Goal: Find specific page/section: Find specific page/section

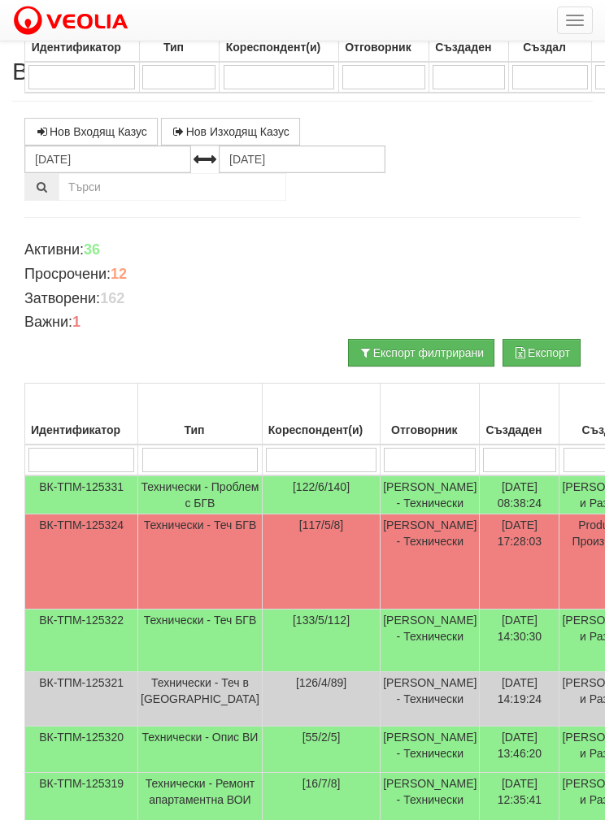
scroll to position [638, 0]
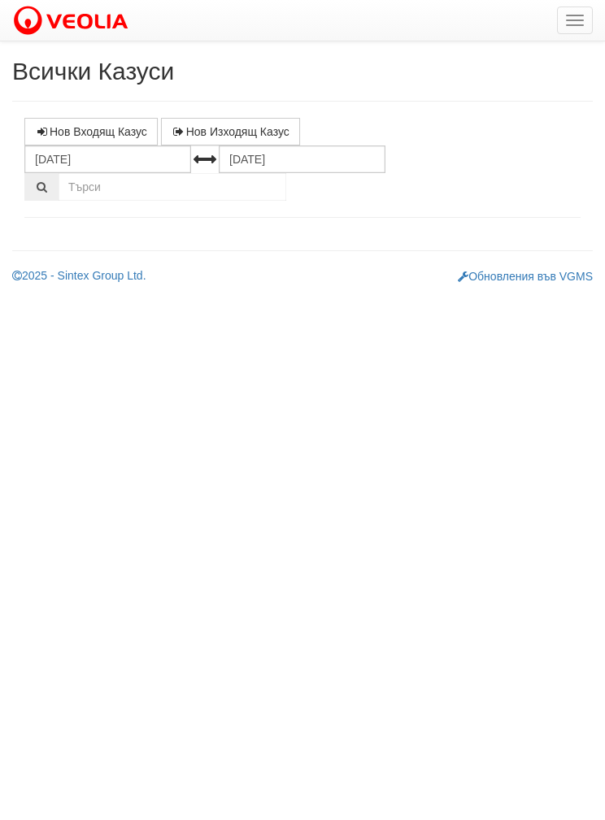
select select "1"
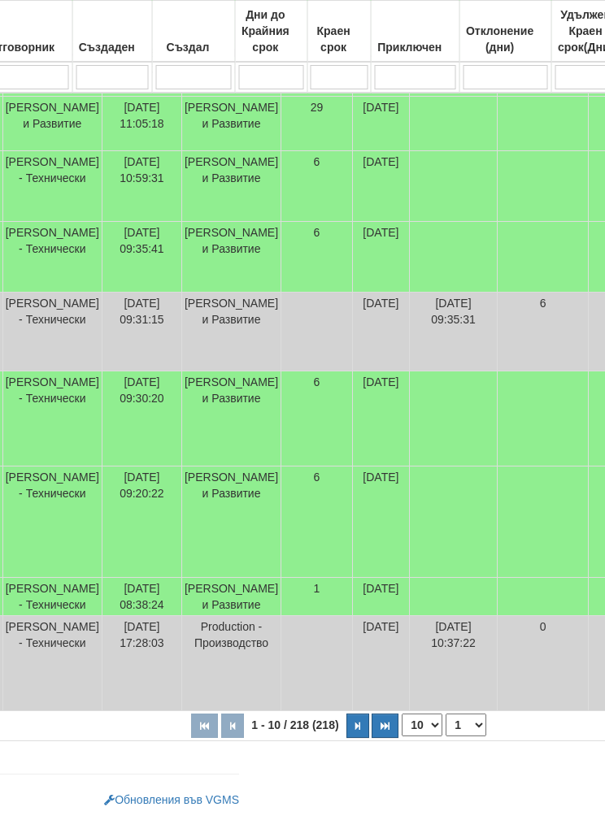
scroll to position [665, 387]
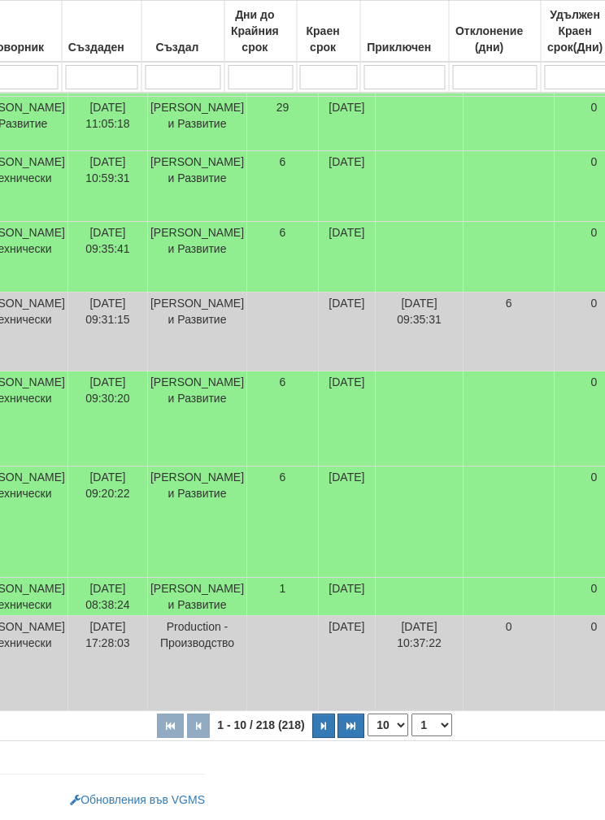
click at [368, 728] on select "10 20 30 40" at bounding box center [388, 725] width 41 height 23
select select "40"
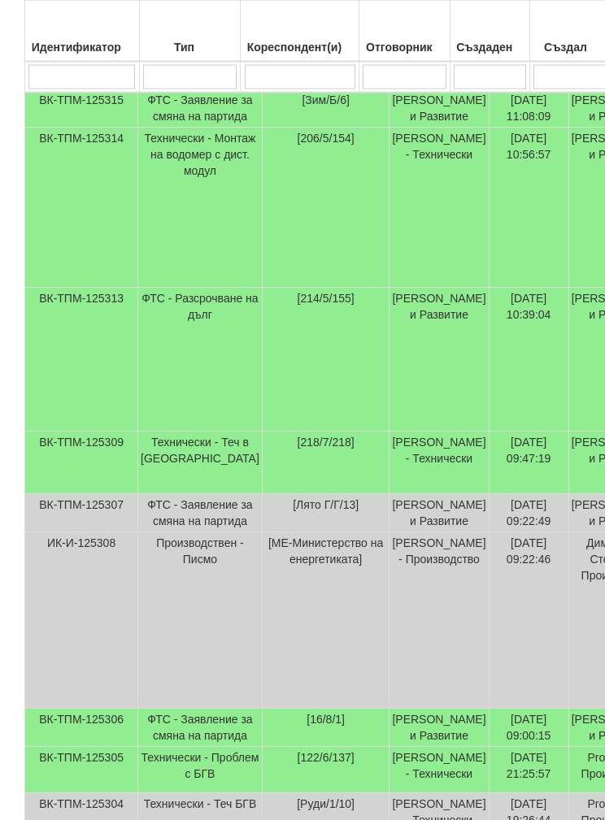
scroll to position [2086, 0]
click at [413, 82] on input "search" at bounding box center [405, 77] width 84 height 24
type input "Б"
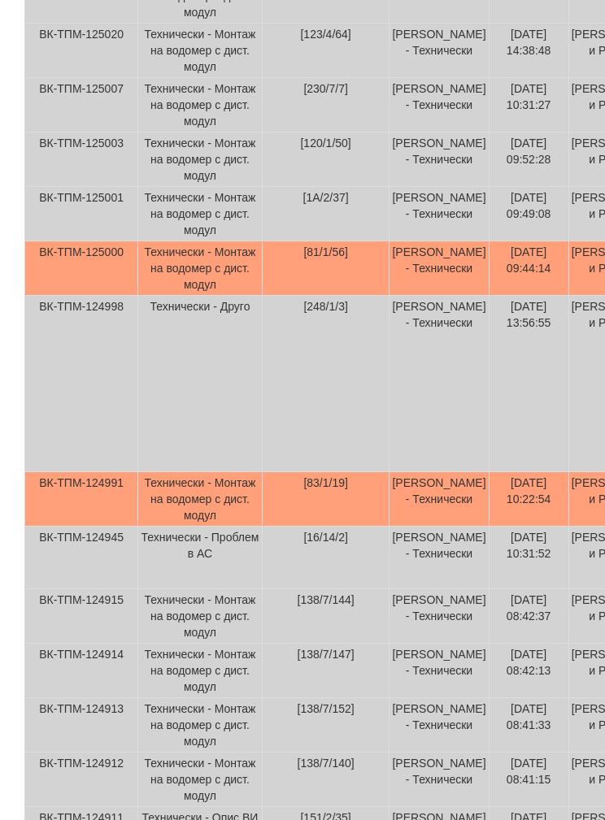
scroll to position [146, 0]
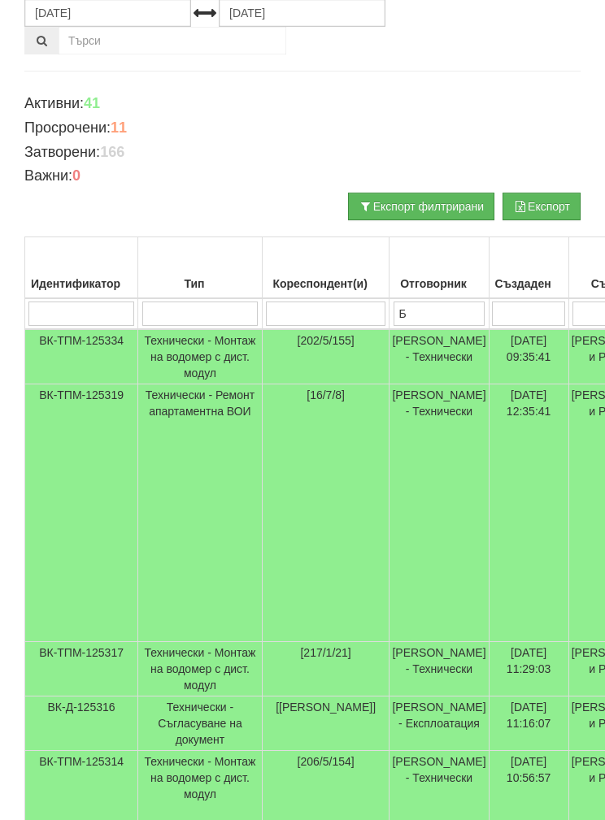
type input "Бо"
type input "Бой"
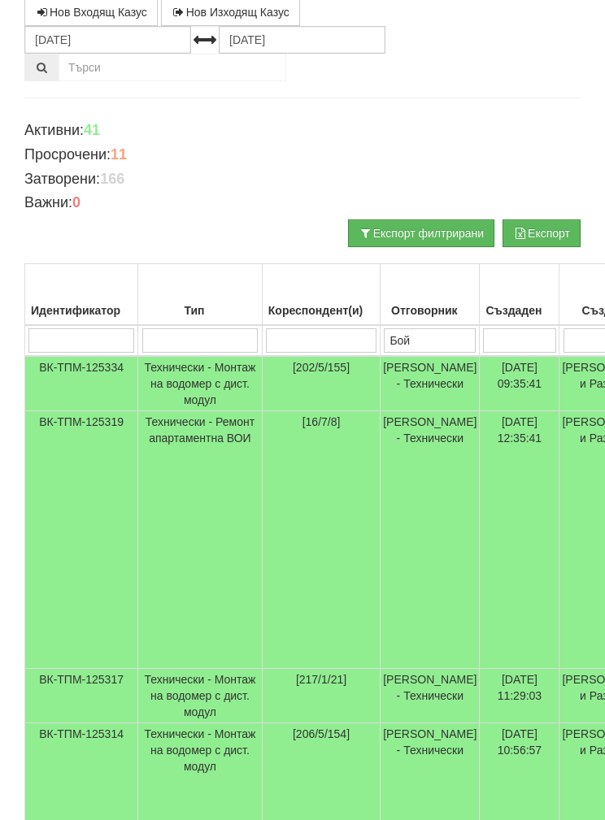
scroll to position [119, 0]
